Goal: Task Accomplishment & Management: Manage account settings

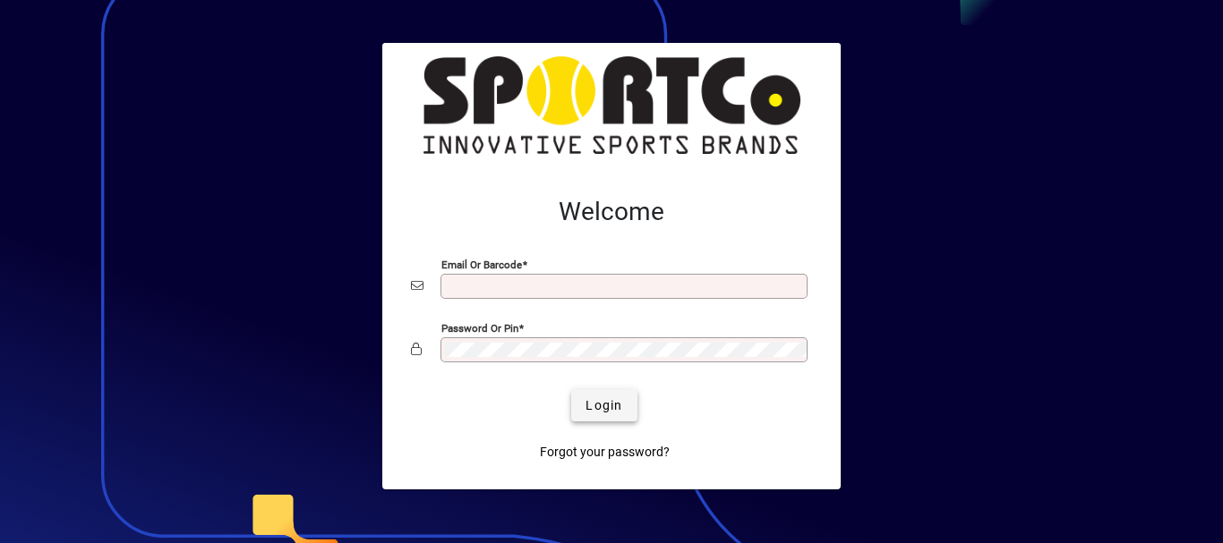
type input "**********"
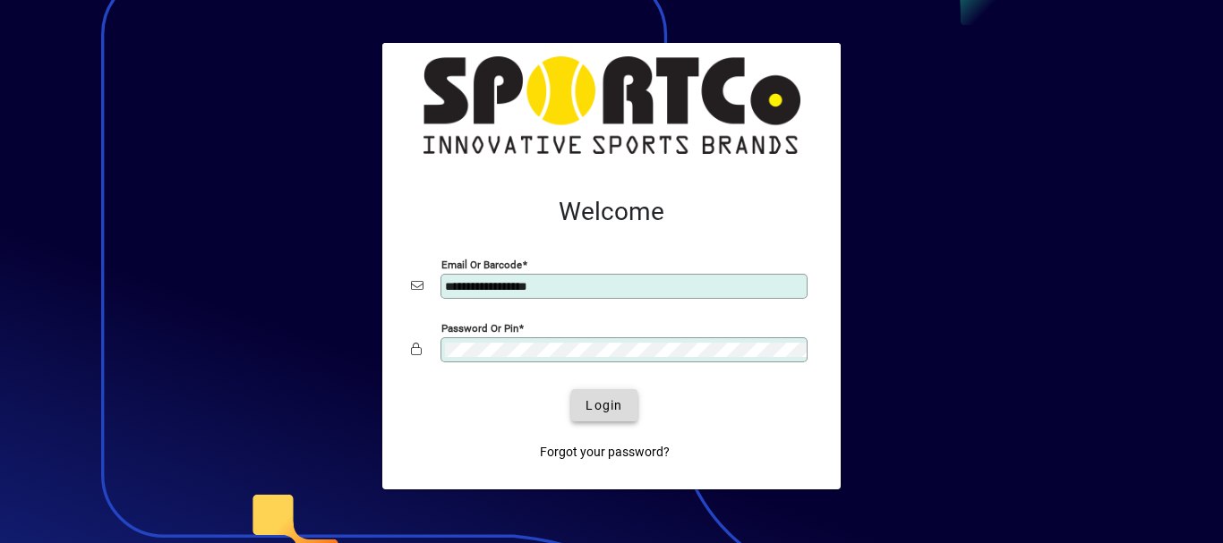
click at [602, 404] on span "Login" at bounding box center [603, 406] width 37 height 19
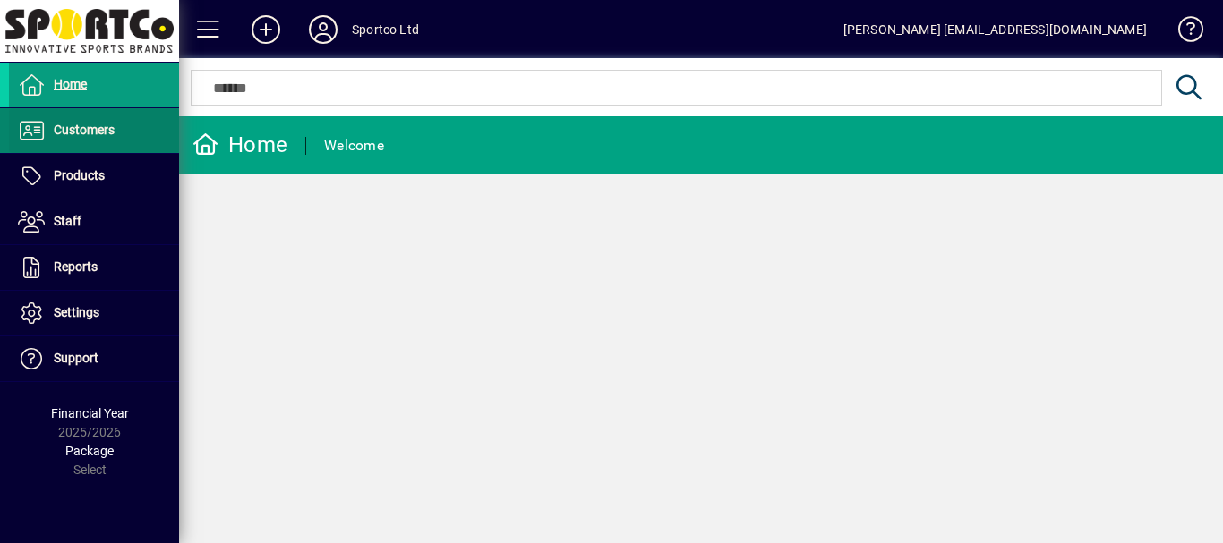
click at [96, 131] on span "Customers" at bounding box center [84, 130] width 61 height 14
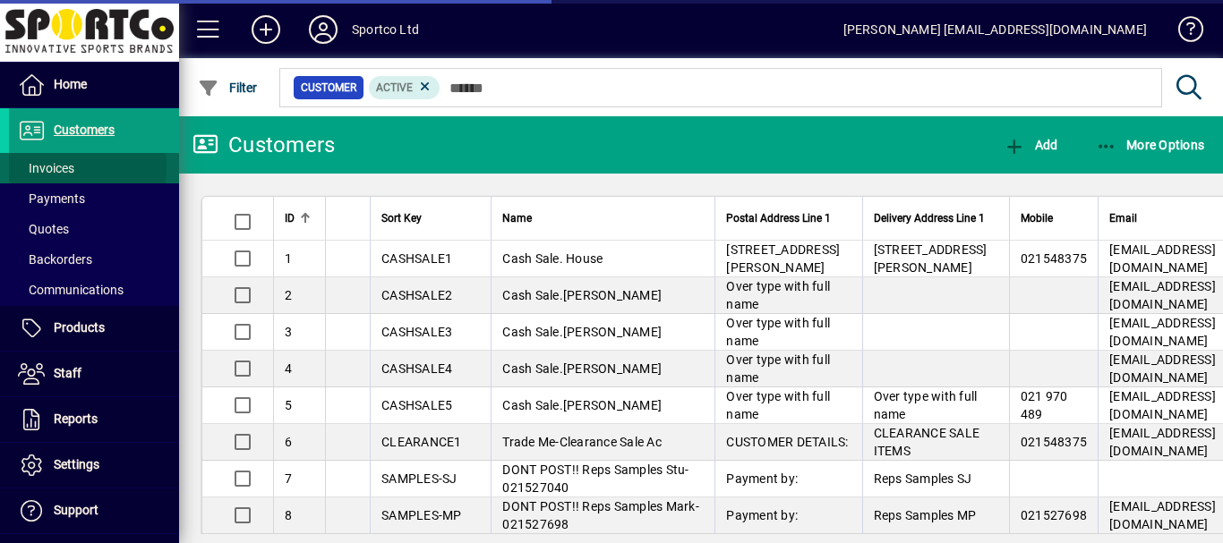
click at [55, 169] on span "Invoices" at bounding box center [46, 168] width 56 height 14
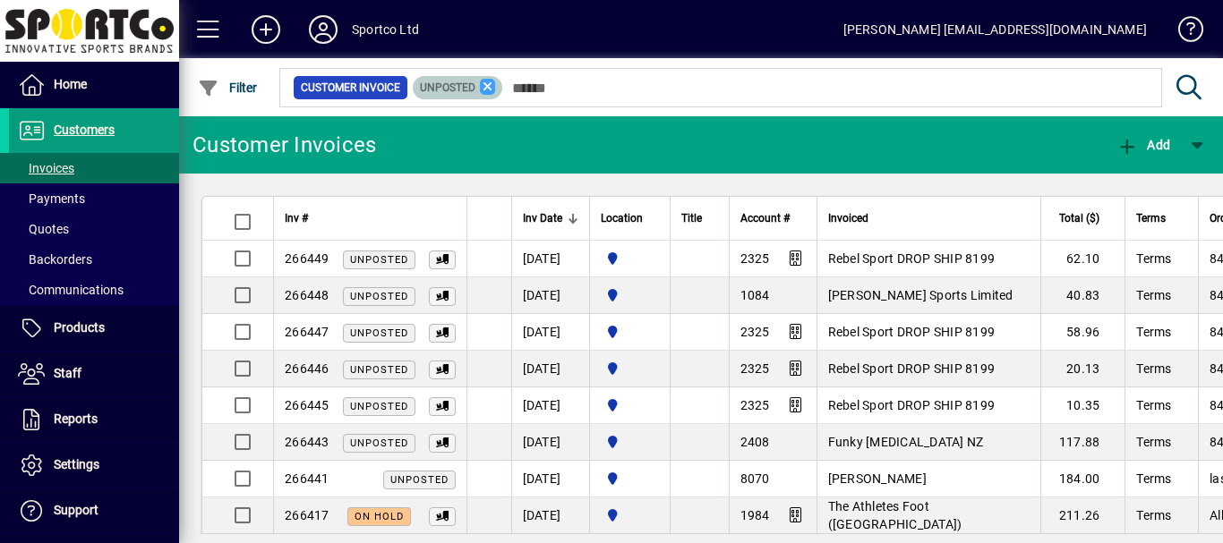
click at [489, 86] on icon at bounding box center [488, 87] width 16 height 16
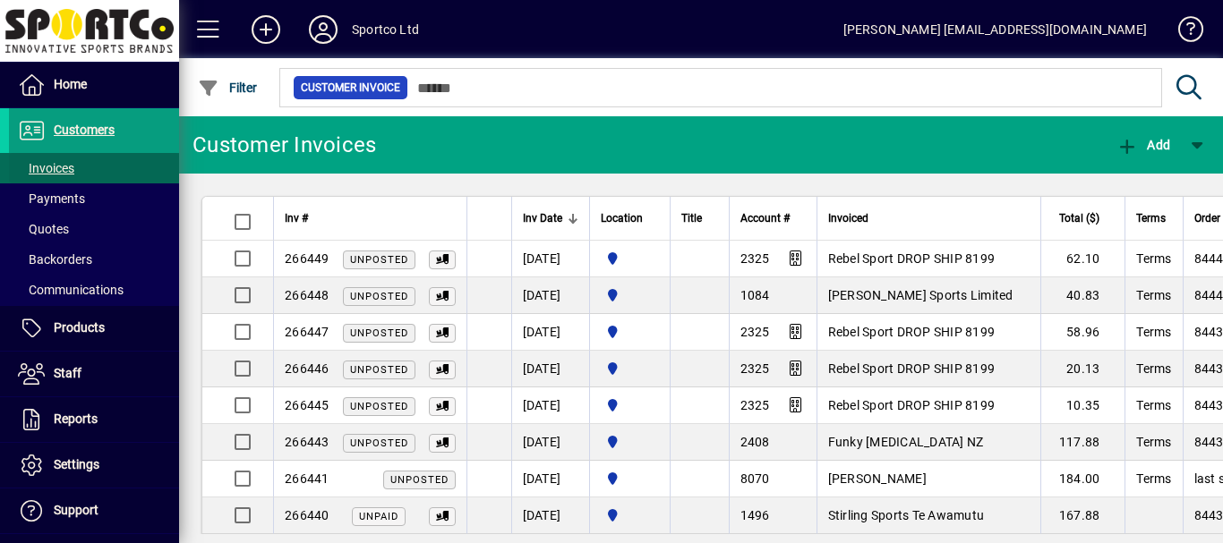
click at [50, 169] on span "Invoices" at bounding box center [46, 168] width 56 height 14
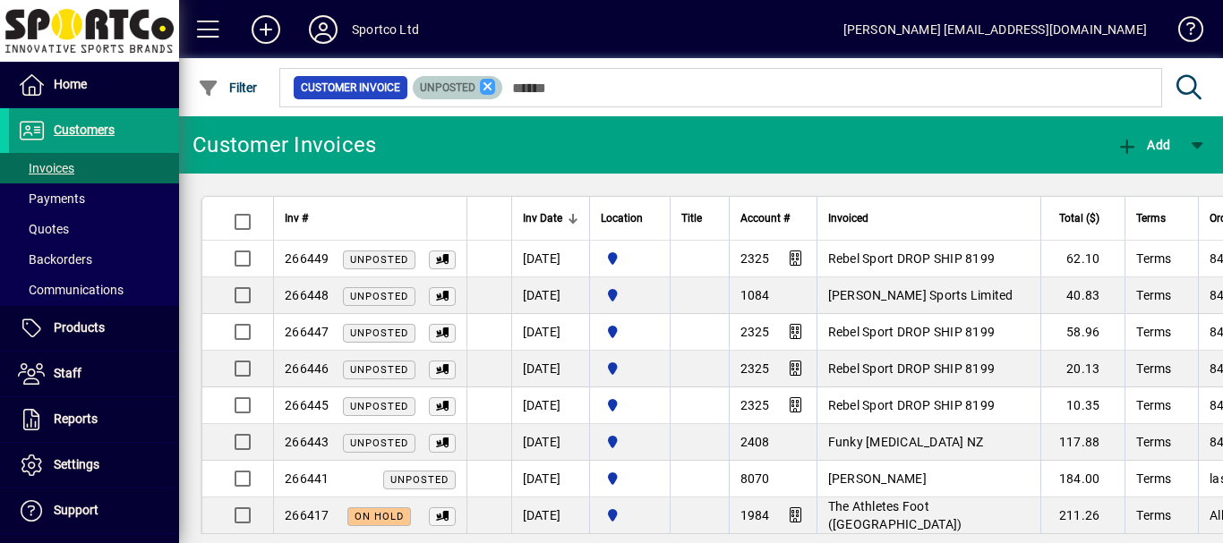
click at [488, 88] on icon at bounding box center [488, 87] width 16 height 16
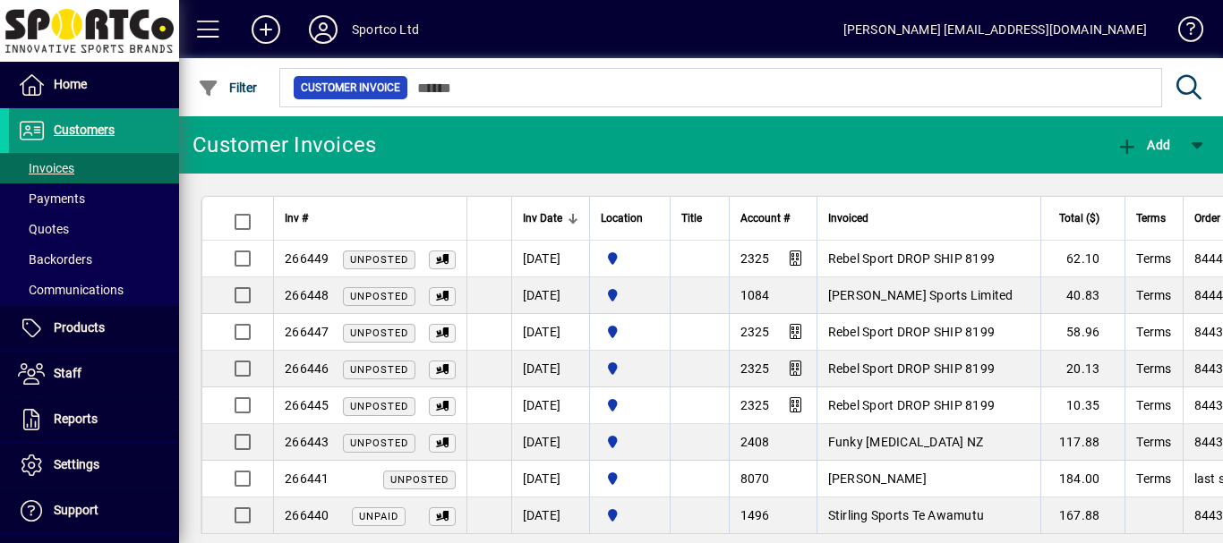
drag, startPoint x: 77, startPoint y: 132, endPoint x: 66, endPoint y: 132, distance: 10.7
click at [77, 131] on span "Customers" at bounding box center [84, 130] width 61 height 14
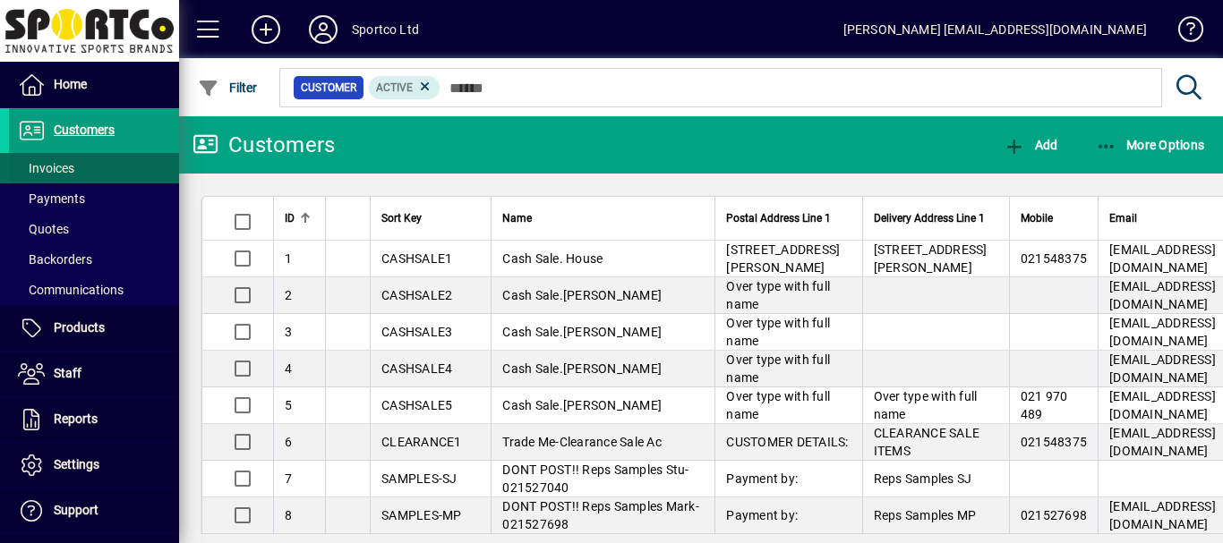
click at [44, 167] on span "Invoices" at bounding box center [46, 168] width 56 height 14
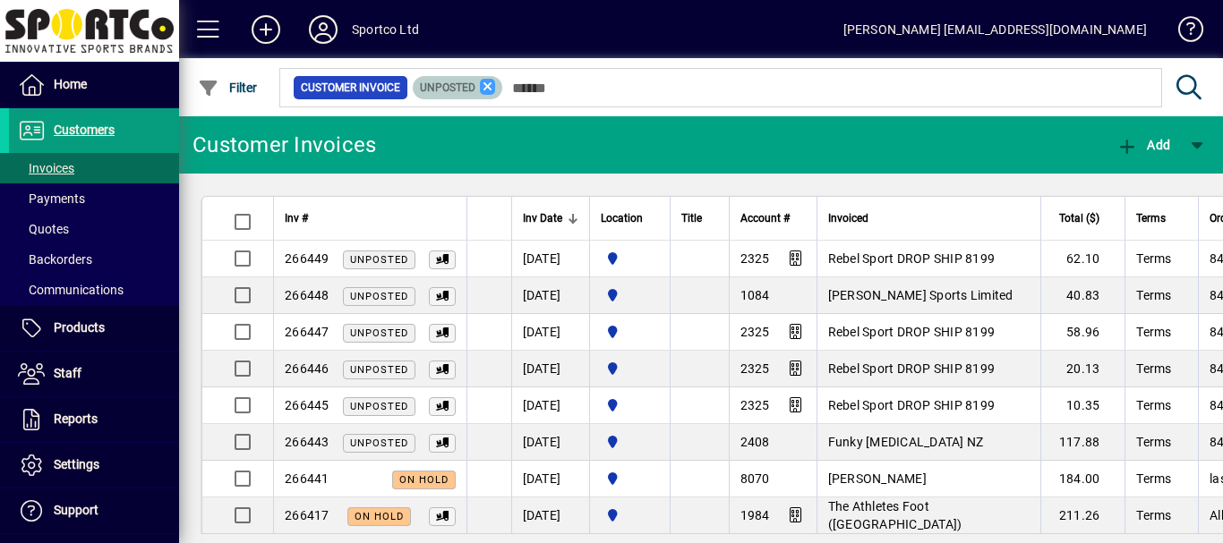
click at [483, 87] on icon at bounding box center [488, 87] width 16 height 16
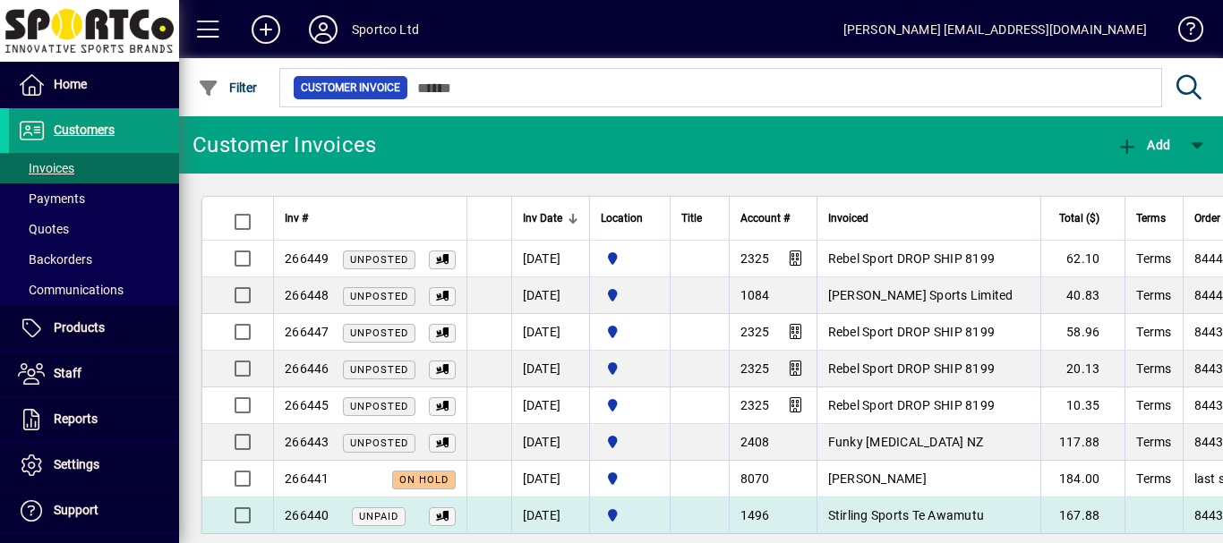
click at [874, 513] on span "Stirling Sports Te Awamutu" at bounding box center [906, 515] width 157 height 14
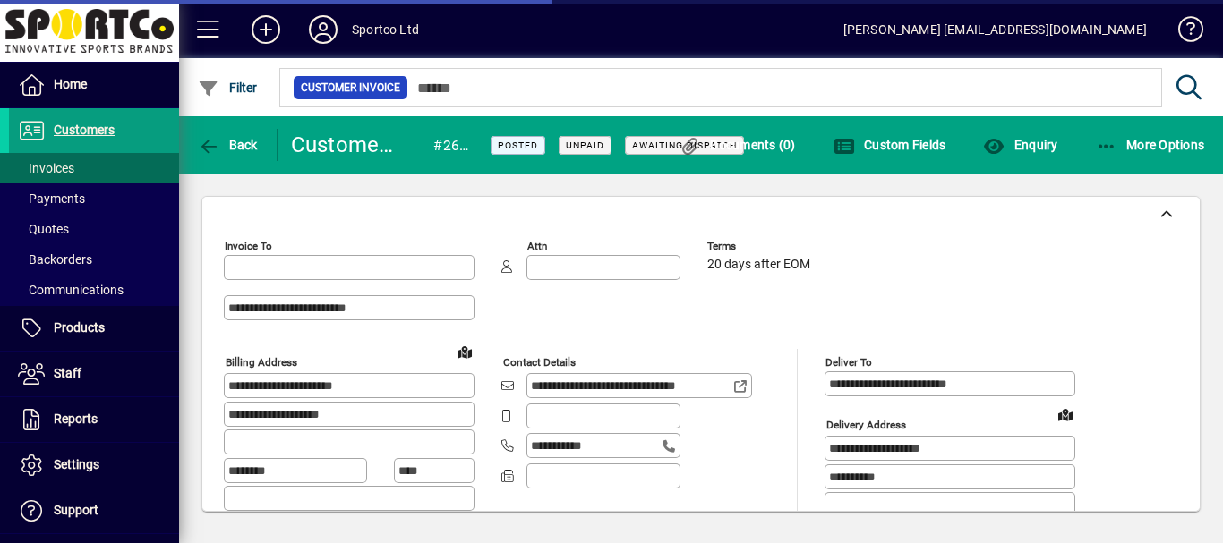
type input "**********"
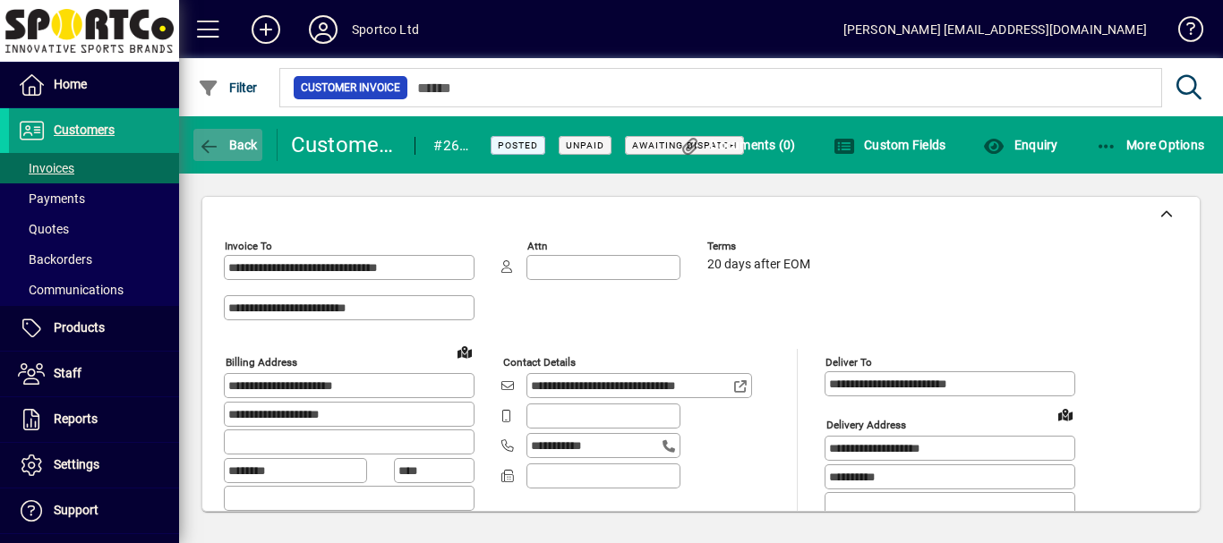
click at [240, 145] on span "Back" at bounding box center [228, 145] width 60 height 14
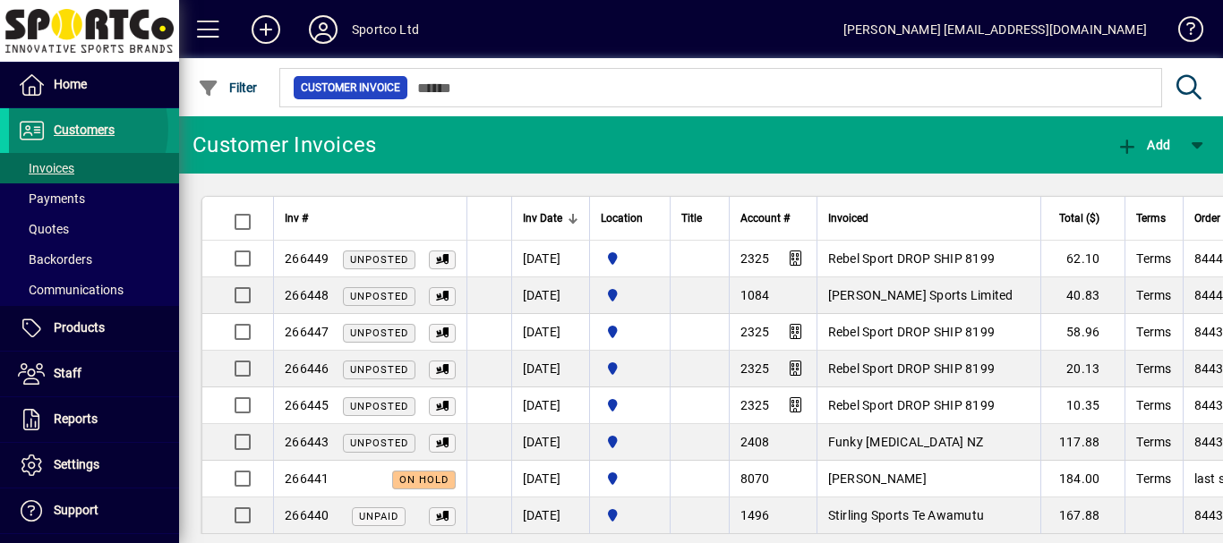
click at [64, 129] on span "Customers" at bounding box center [84, 130] width 61 height 14
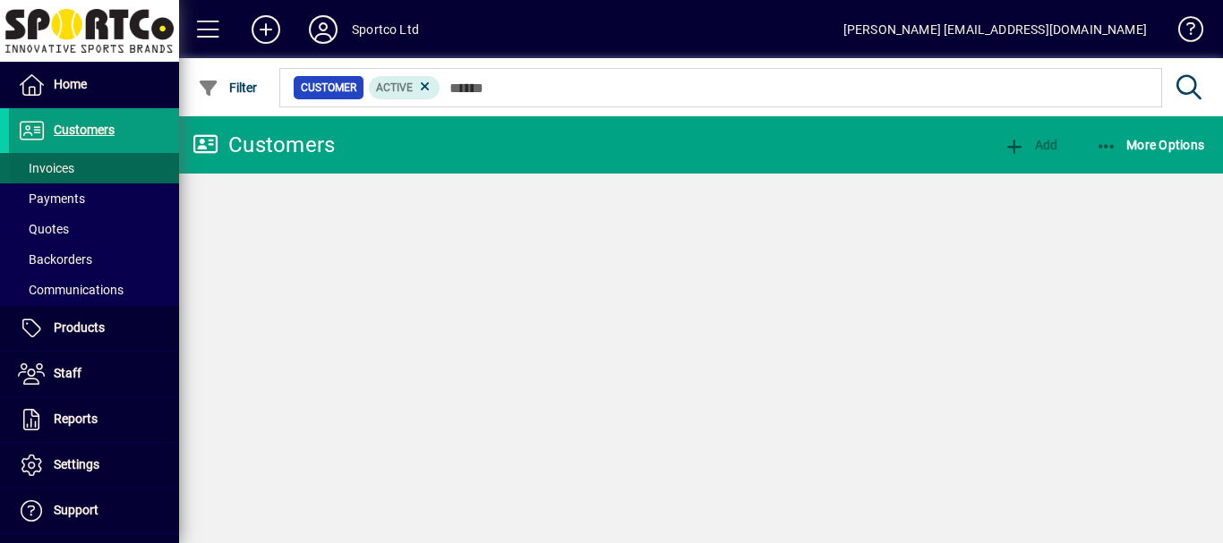
click at [50, 168] on span "Invoices" at bounding box center [46, 168] width 56 height 14
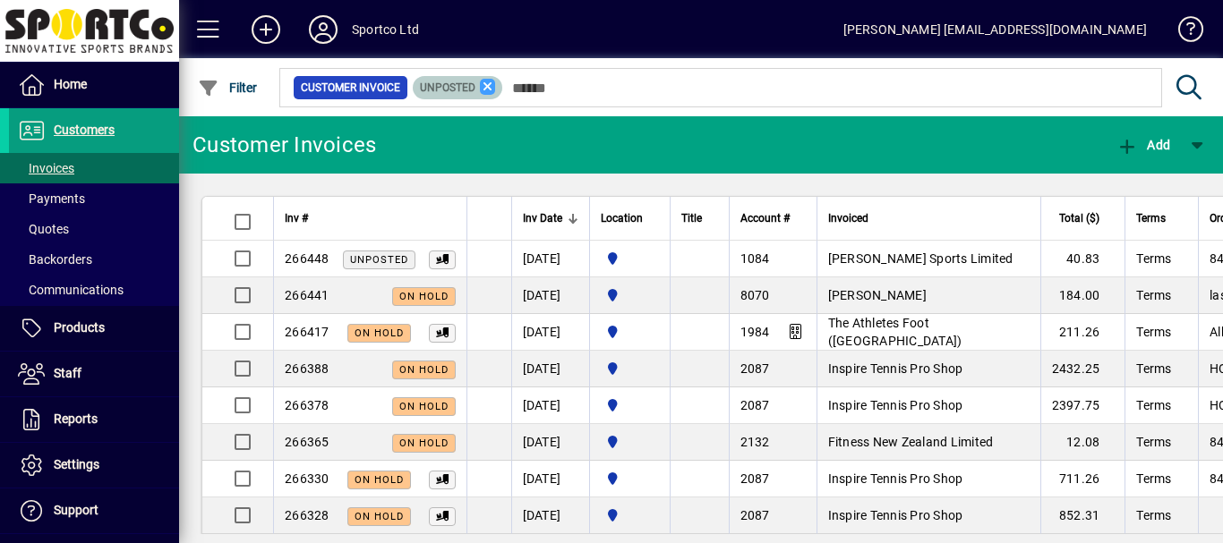
click at [486, 88] on icon at bounding box center [488, 87] width 16 height 16
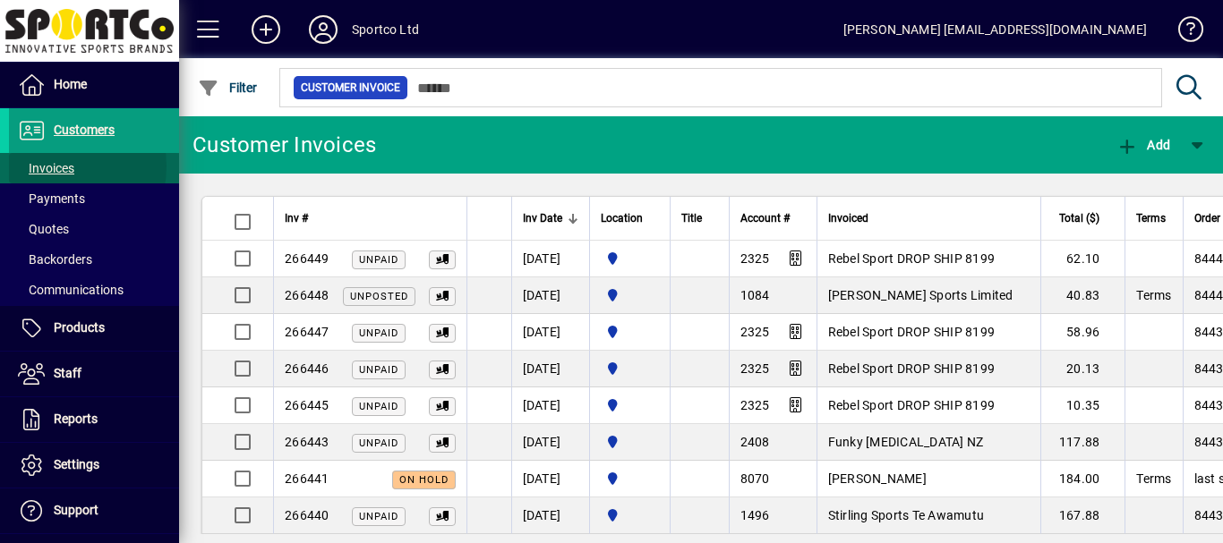
click at [47, 167] on span "Invoices" at bounding box center [46, 168] width 56 height 14
